Goal: Task Accomplishment & Management: Manage account settings

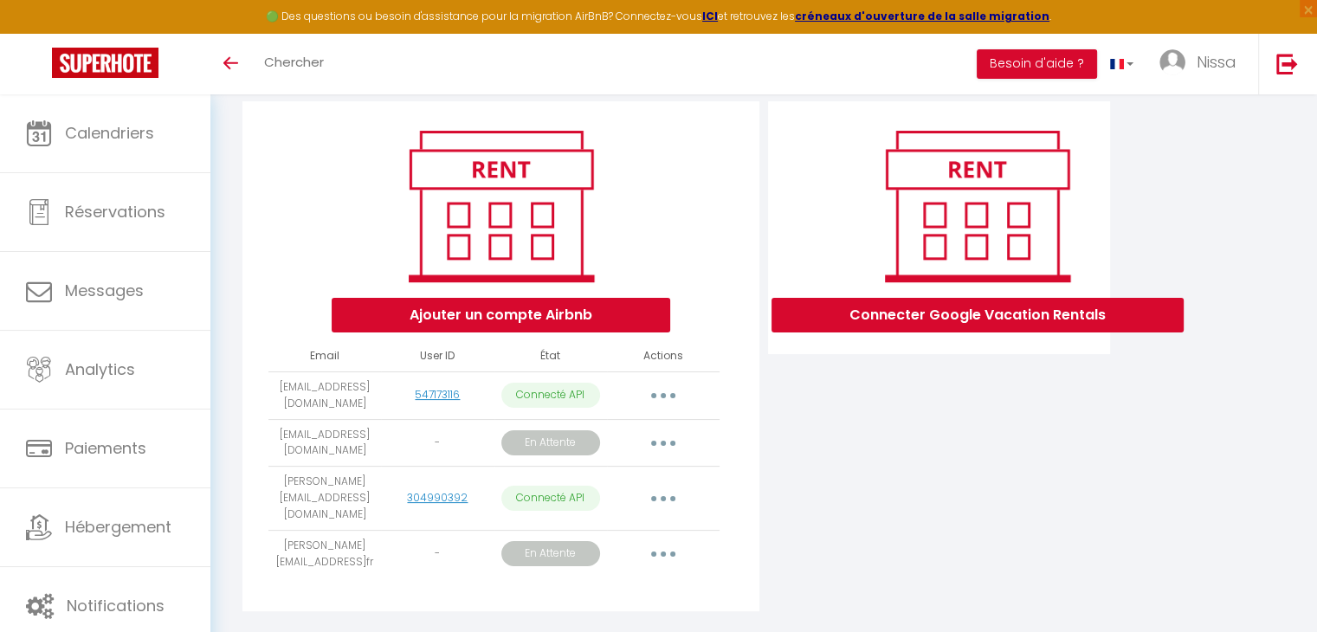
click at [322, 543] on td "[PERSON_NAME][EMAIL_ADDRESS]fr" at bounding box center [324, 554] width 113 height 48
click at [658, 547] on button "button" at bounding box center [663, 554] width 49 height 28
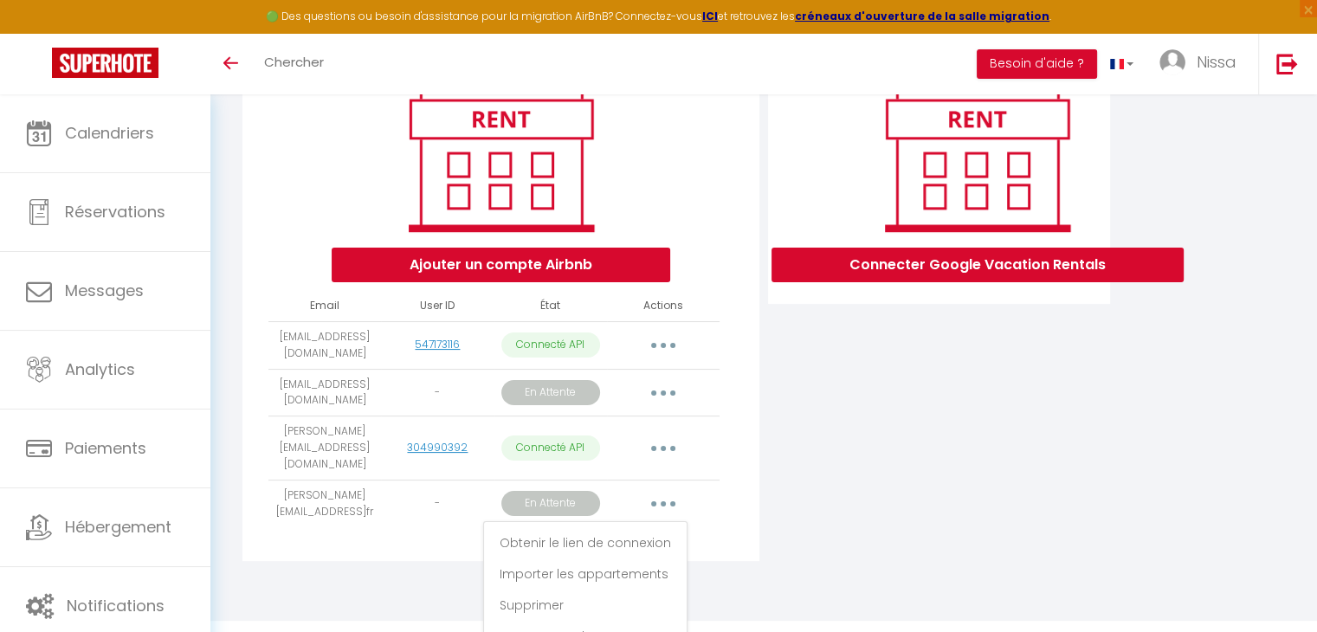
scroll to position [253, 0]
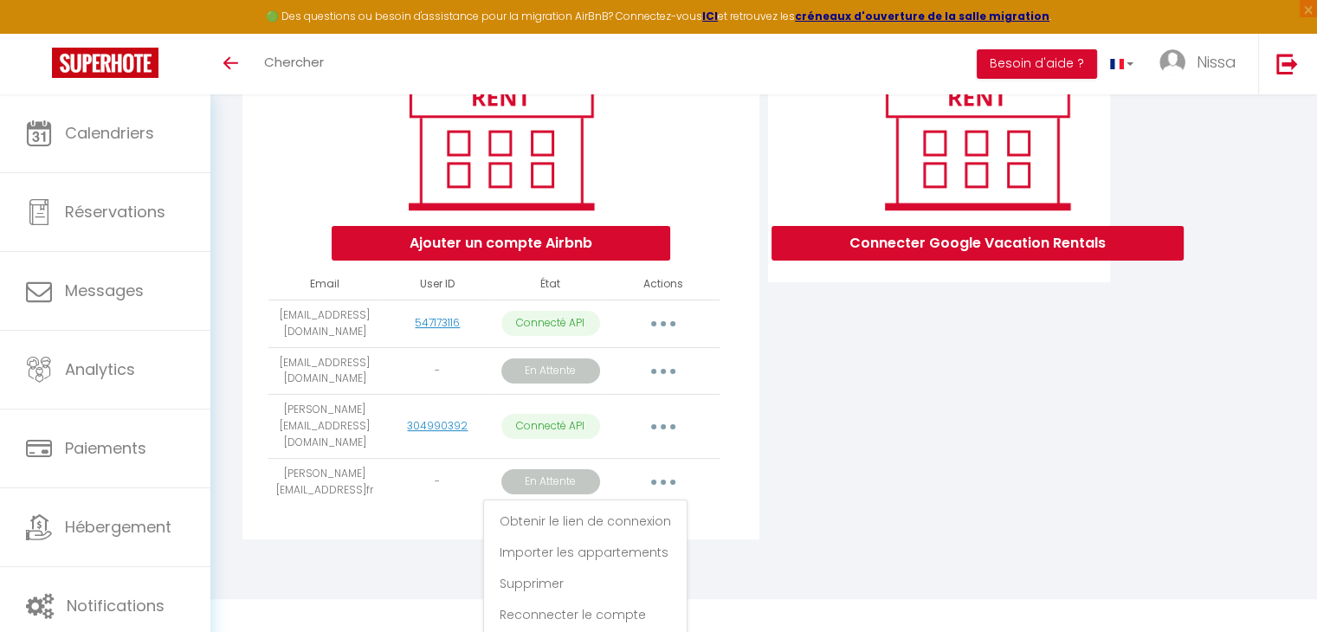
click at [340, 474] on td "[PERSON_NAME][EMAIL_ADDRESS]fr" at bounding box center [324, 482] width 113 height 48
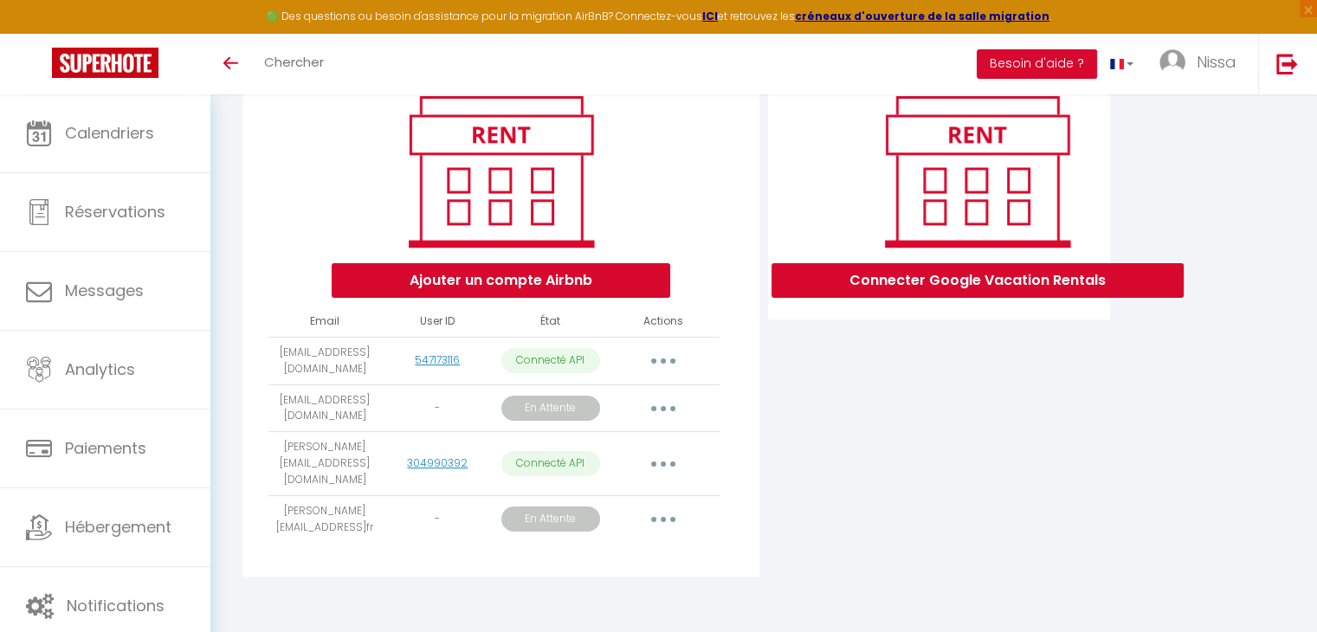
click at [663, 517] on icon "button" at bounding box center [663, 519] width 5 height 5
click at [551, 614] on link "Supprimer" at bounding box center [585, 620] width 194 height 29
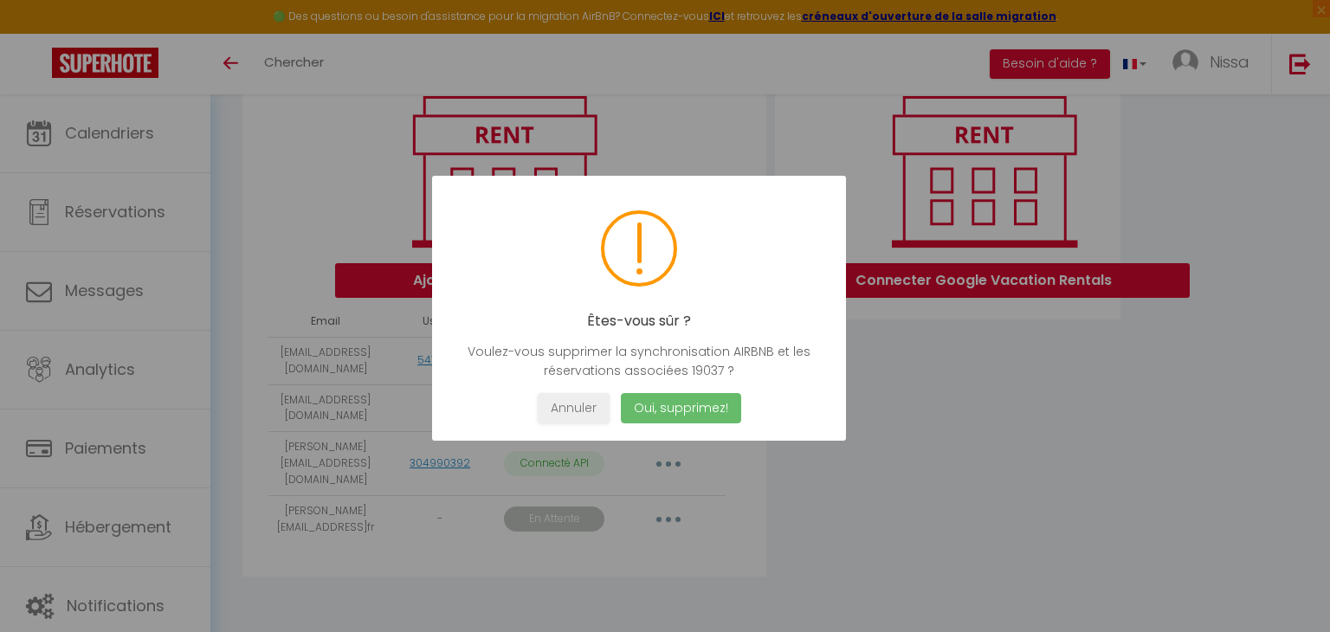
click at [679, 410] on button "Oui, supprimez!" at bounding box center [681, 408] width 120 height 30
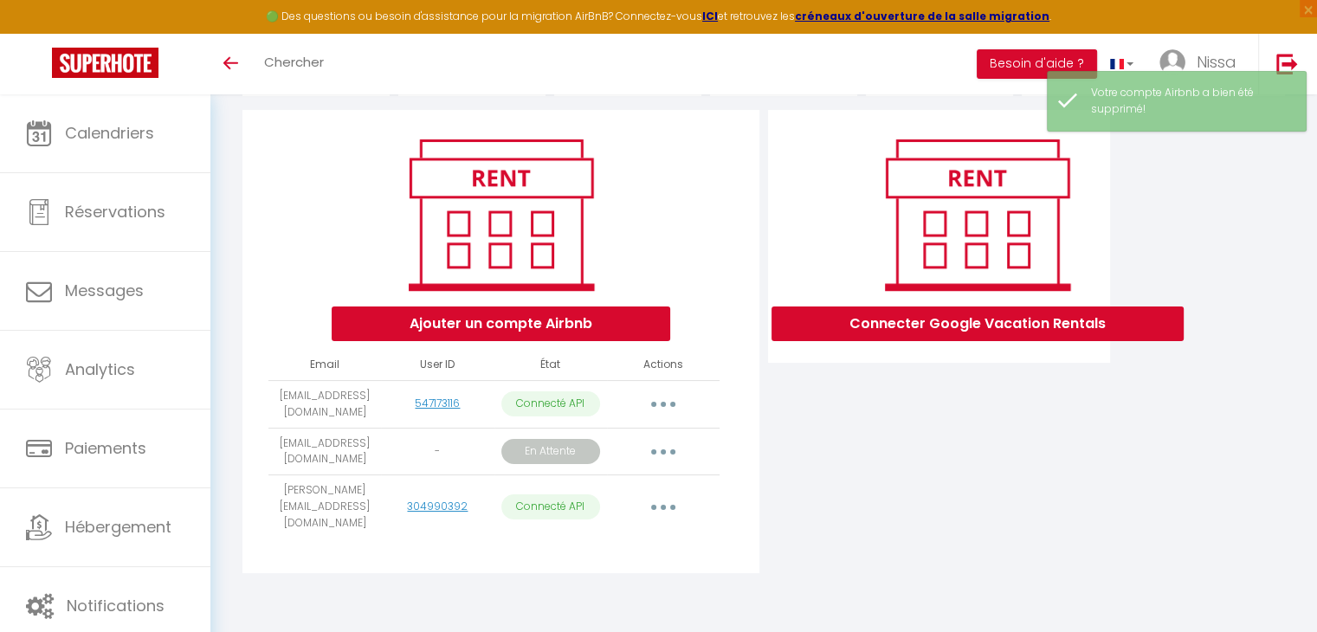
scroll to position [169, 0]
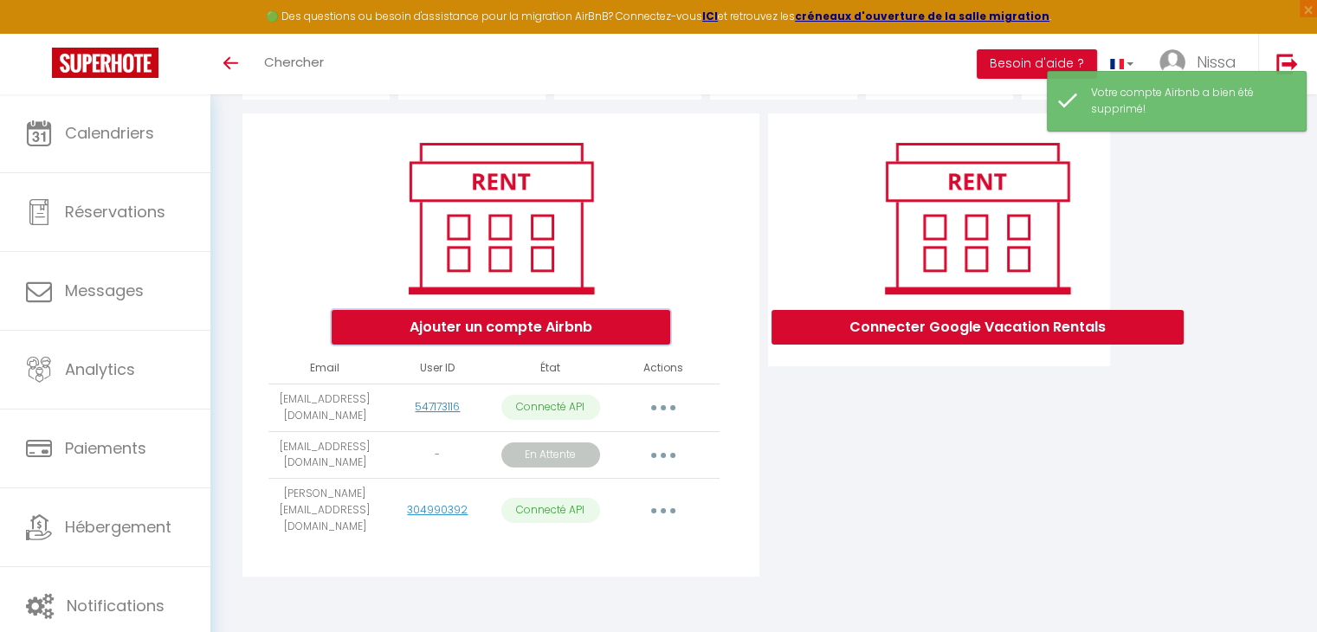
click at [592, 344] on button "Ajouter un compte Airbnb" at bounding box center [501, 327] width 339 height 35
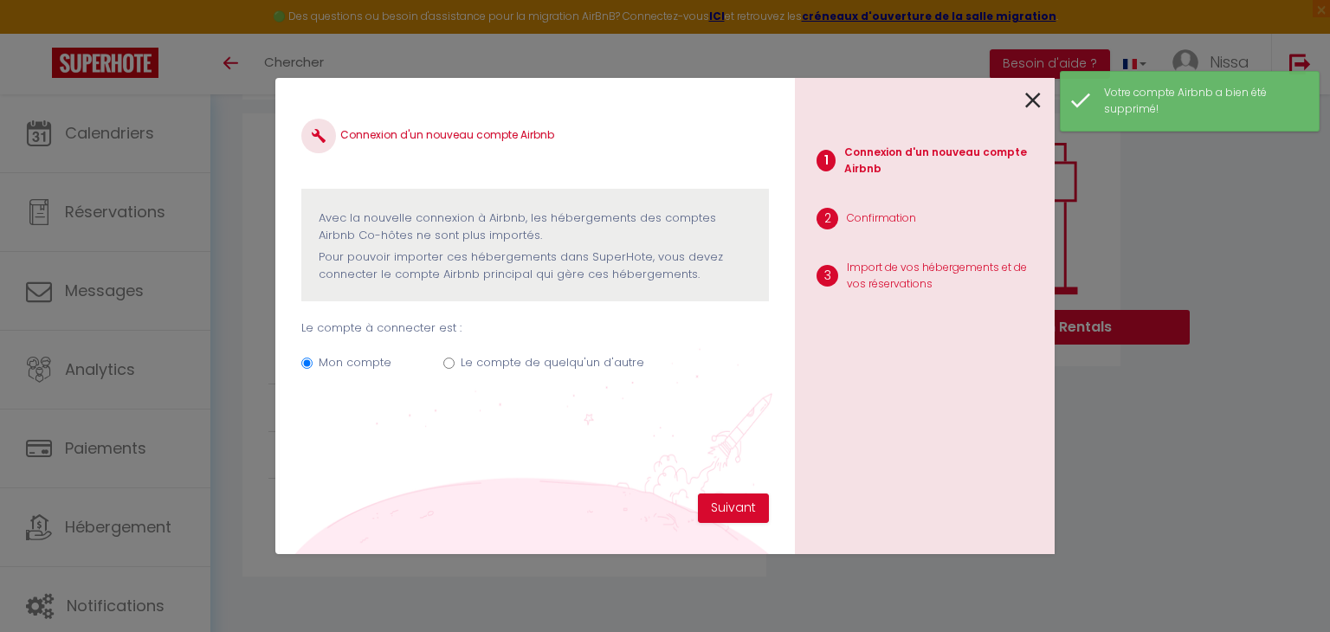
click at [450, 363] on input "Le compte de quelqu'un d'autre" at bounding box center [448, 363] width 11 height 11
radio input "true"
radio input "false"
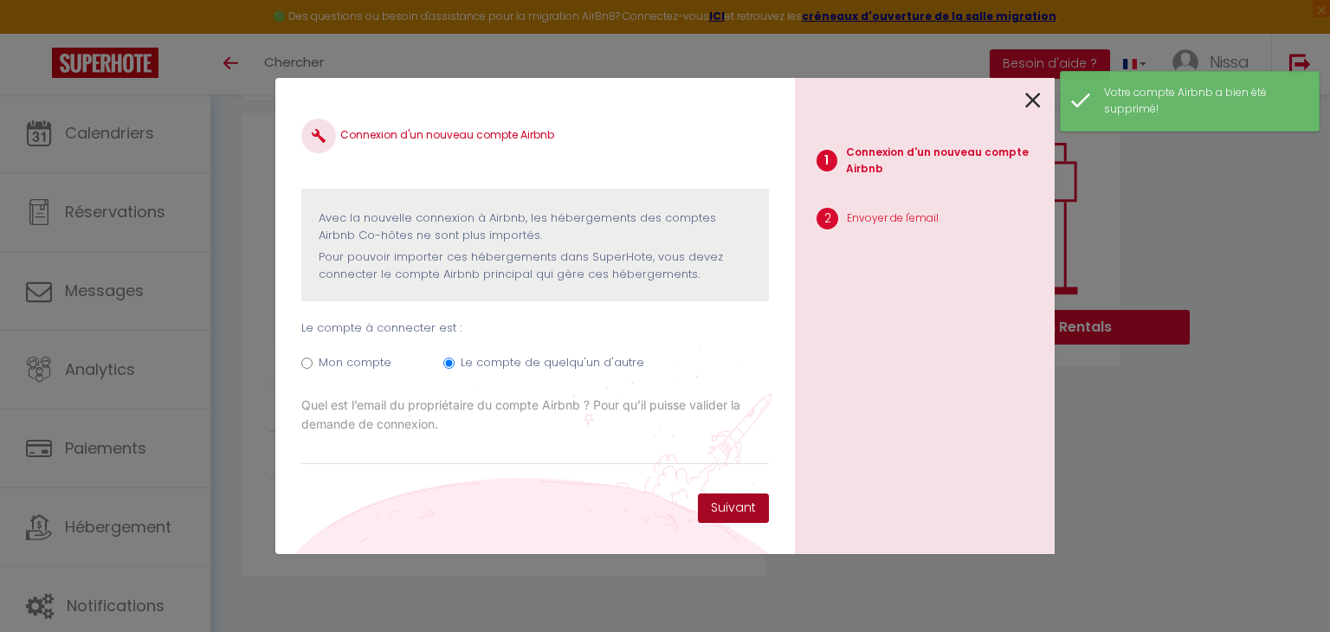
click at [726, 495] on button "Suivant" at bounding box center [733, 508] width 71 height 29
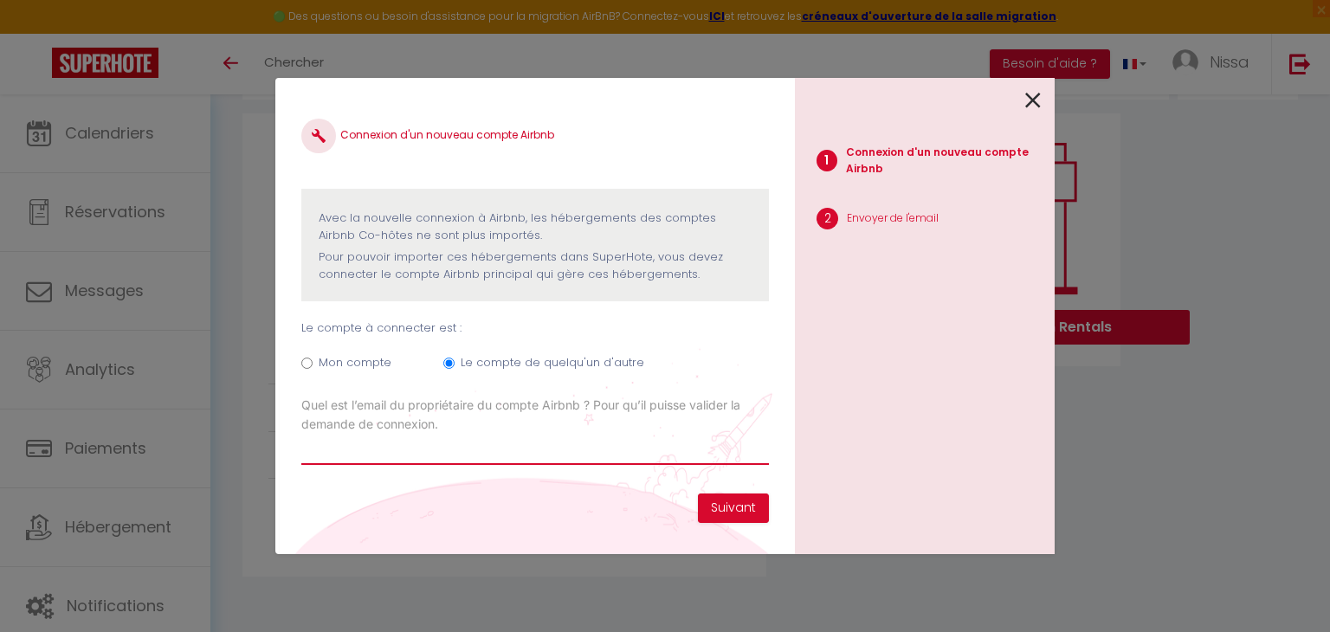
click at [535, 448] on input "Email connexion Airbnb" at bounding box center [535, 449] width 468 height 31
type input "[PERSON_NAME][EMAIL_ADDRESS][DOMAIN_NAME]"
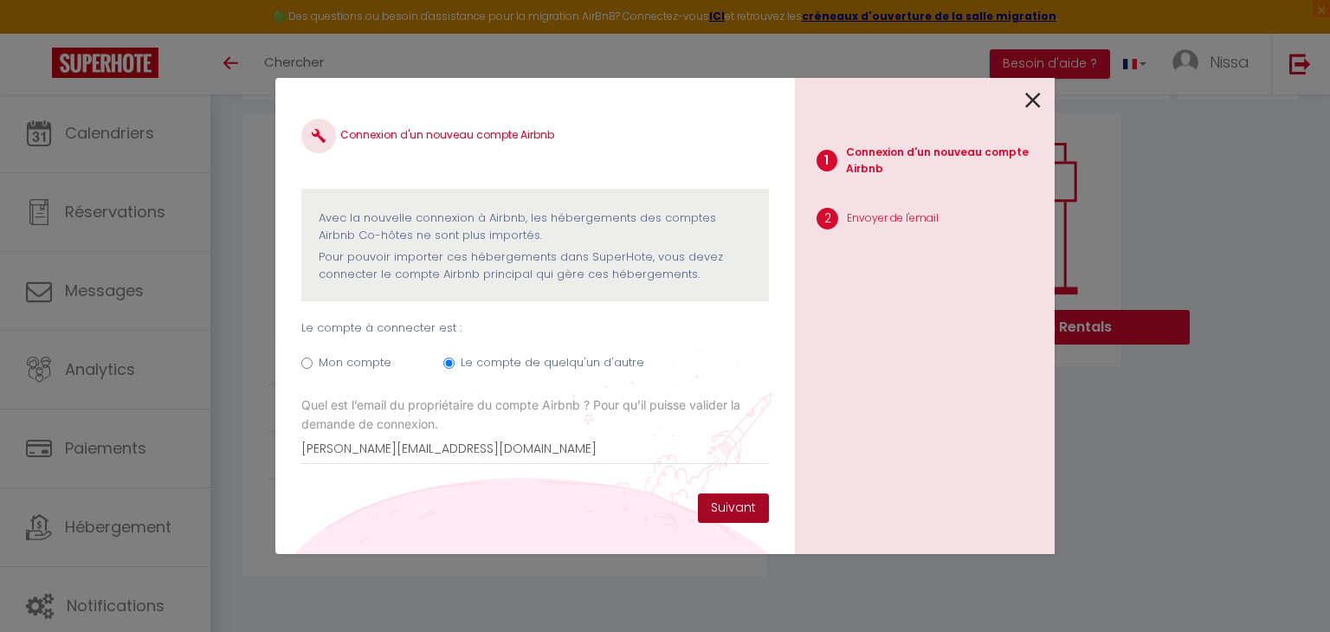
click at [703, 505] on button "Suivant" at bounding box center [733, 508] width 71 height 29
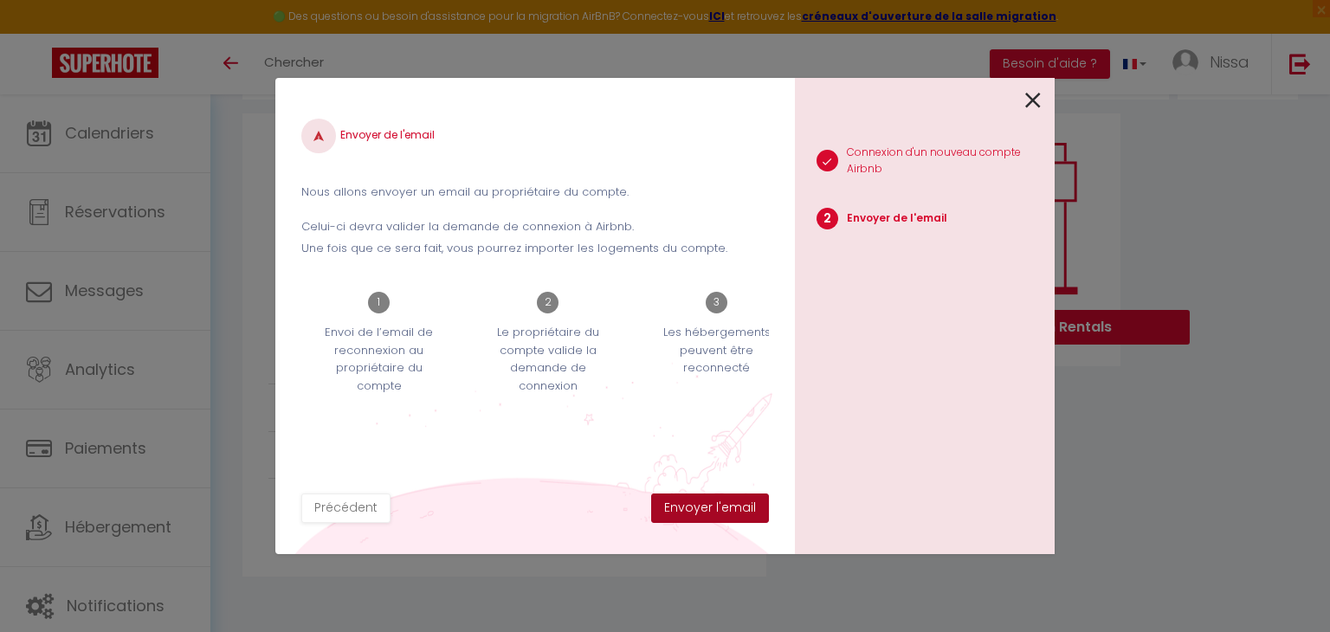
click at [703, 505] on button "Envoyer l'email" at bounding box center [710, 508] width 118 height 29
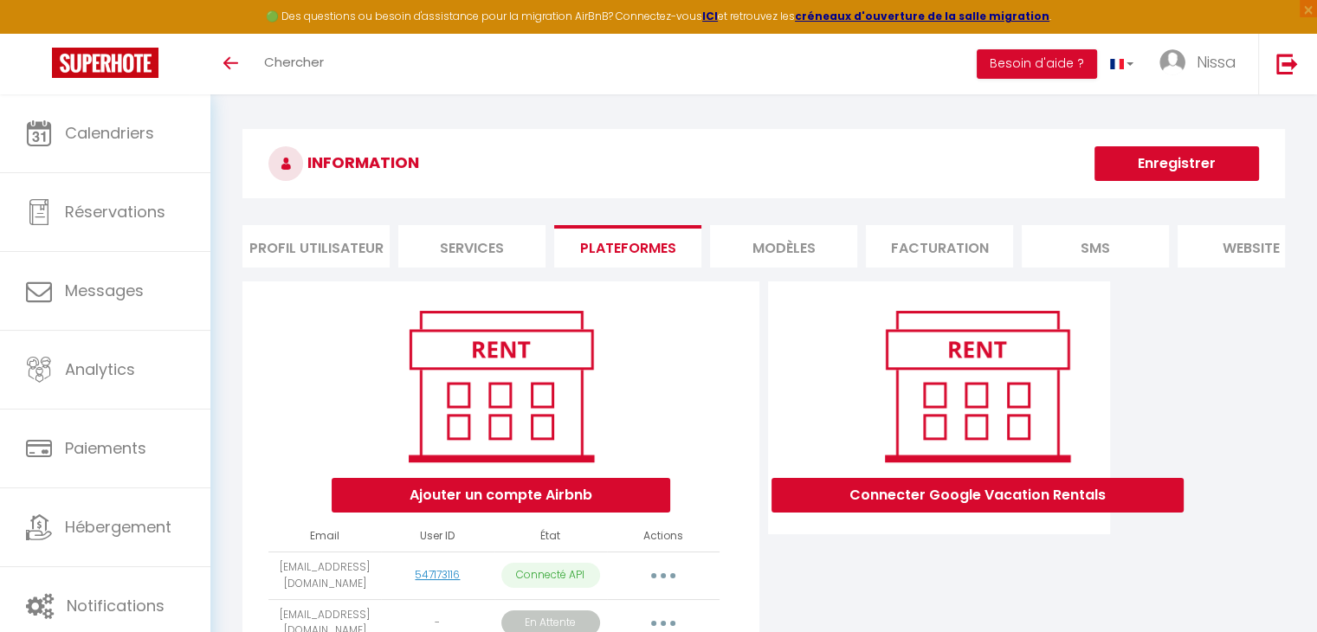
scroll to position [0, 0]
